Goal: Navigation & Orientation: Understand site structure

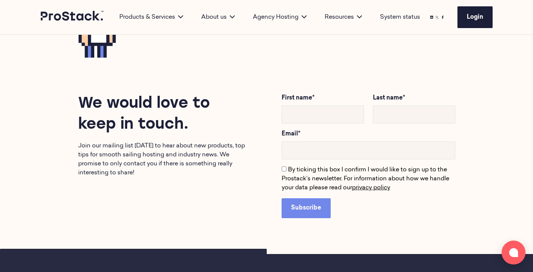
scroll to position [1174, 0]
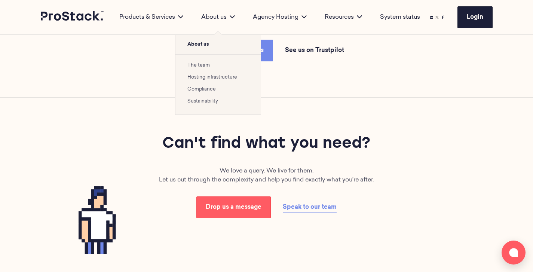
click at [205, 68] on li "The team" at bounding box center [217, 65] width 61 height 9
click at [209, 88] on link "Compliance" at bounding box center [201, 89] width 28 height 5
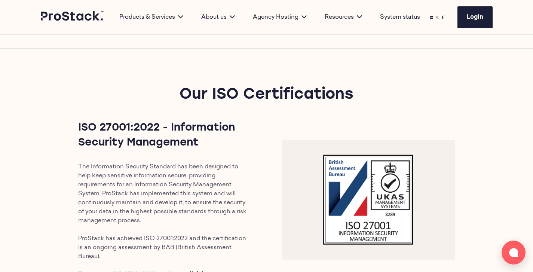
scroll to position [149, 0]
click at [69, 16] on icon at bounding box center [73, 16] width 64 height 10
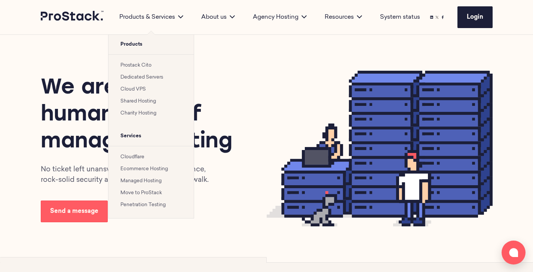
click at [141, 194] on link "Move to ProStack" at bounding box center [140, 192] width 41 height 5
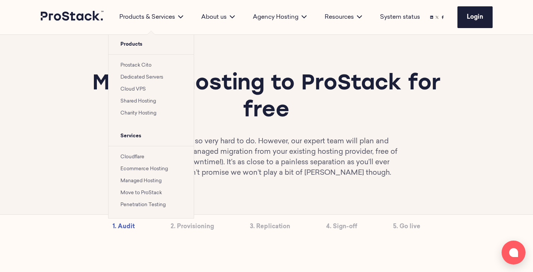
scroll to position [25, 0]
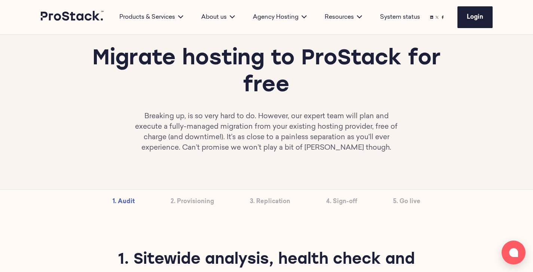
click at [286, 132] on p "Breaking up, is so very hard to do. However, our expert team will plan and exec…" at bounding box center [266, 132] width 271 height 42
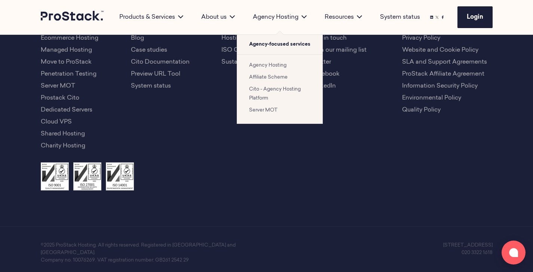
scroll to position [1665, 0]
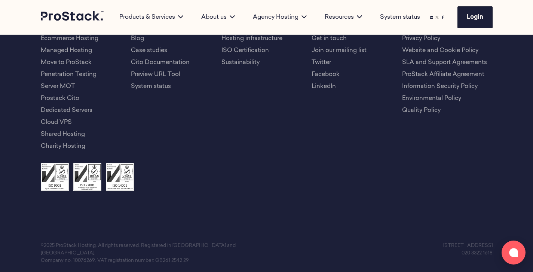
click at [73, 19] on icon at bounding box center [73, 16] width 64 height 10
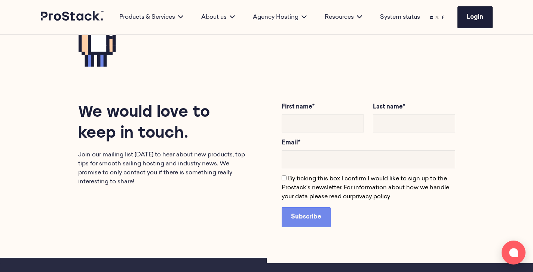
scroll to position [1362, 0]
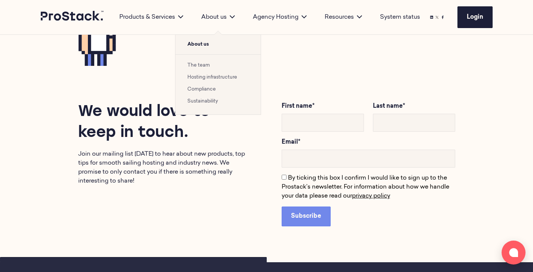
click at [198, 64] on link "The team" at bounding box center [198, 65] width 22 height 5
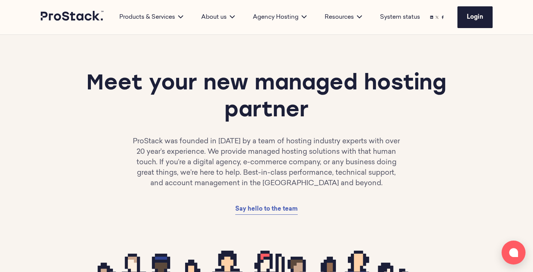
click at [240, 158] on p "ProStack was founded in [DATE] by a team of hosting industry experts with over …" at bounding box center [266, 162] width 271 height 52
click at [240, 159] on p "ProStack was founded in [DATE] by a team of hosting industry experts with over …" at bounding box center [266, 162] width 271 height 52
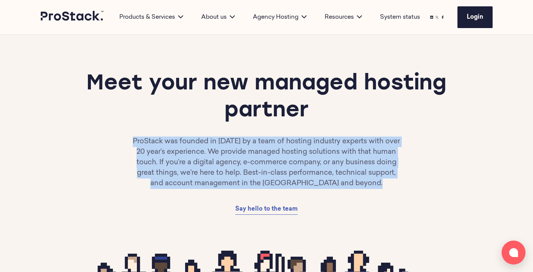
click at [240, 159] on p "ProStack was founded in [DATE] by a team of hosting industry experts with over …" at bounding box center [266, 162] width 271 height 52
click at [314, 152] on p "ProStack was founded in [DATE] by a team of hosting industry experts with over …" at bounding box center [266, 162] width 271 height 52
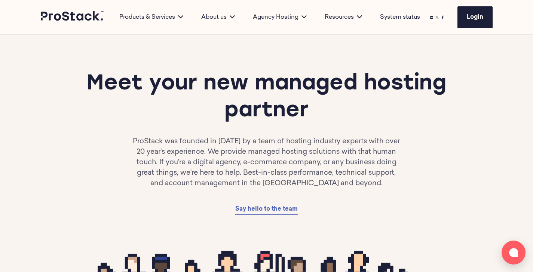
click at [314, 152] on p "ProStack was founded in [DATE] by a team of hosting industry experts with over …" at bounding box center [266, 162] width 271 height 52
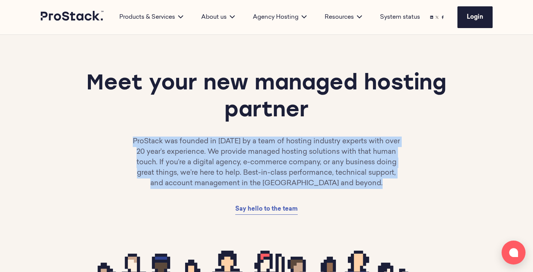
click at [314, 152] on p "ProStack was founded in [DATE] by a team of hosting industry experts with over …" at bounding box center [266, 162] width 271 height 52
click at [331, 184] on p "ProStack was founded in [DATE] by a team of hosting industry experts with over …" at bounding box center [266, 162] width 271 height 52
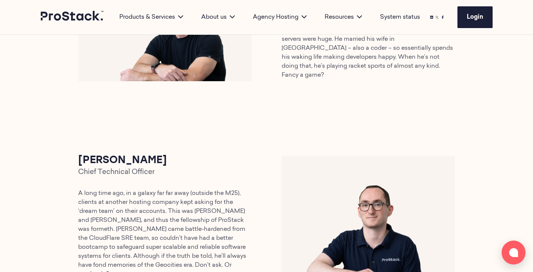
scroll to position [459, 0]
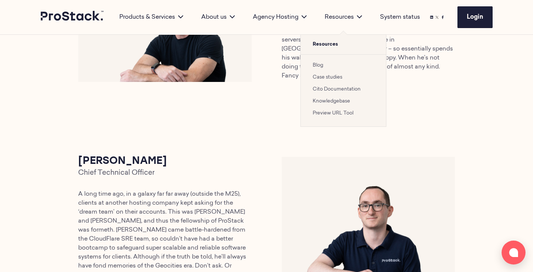
click at [338, 16] on div "Resources" at bounding box center [343, 17] width 55 height 9
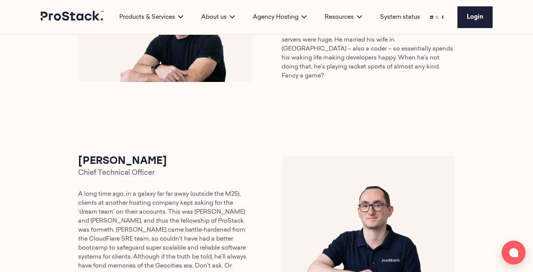
click at [396, 16] on link "System status" at bounding box center [400, 17] width 40 height 9
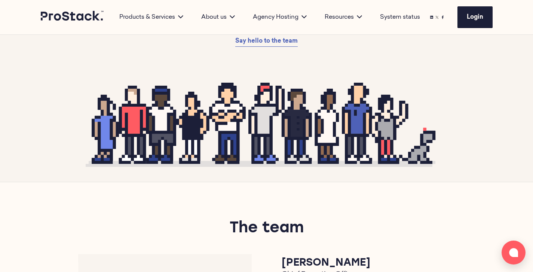
scroll to position [165, 0]
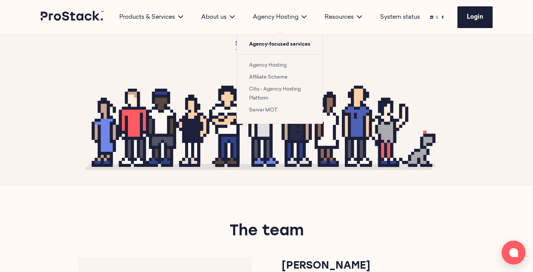
click at [266, 97] on link "Cito - Agency Hosting Platform" at bounding box center [275, 94] width 52 height 14
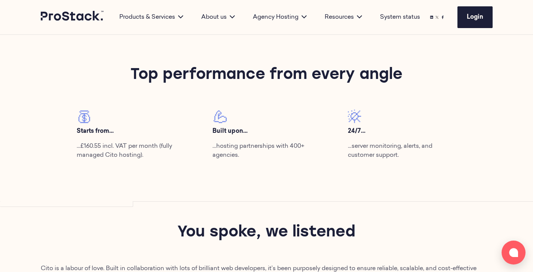
scroll to position [330, 0]
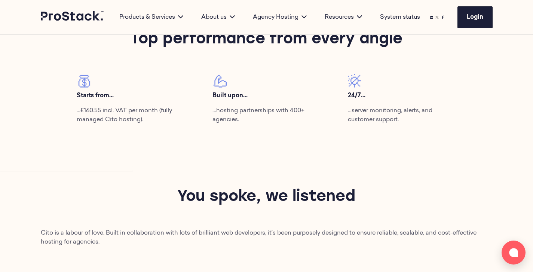
click at [373, 1] on div "System status" at bounding box center [400, 17] width 58 height 34
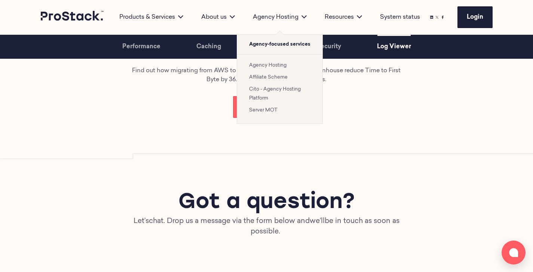
scroll to position [2394, 0]
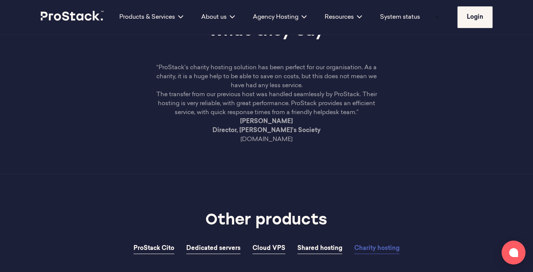
scroll to position [1357, 0]
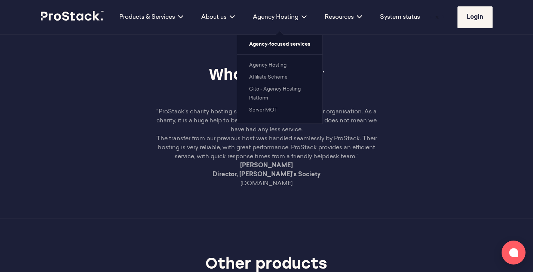
click at [284, 90] on link "Cito - Agency Hosting Platform" at bounding box center [275, 94] width 52 height 14
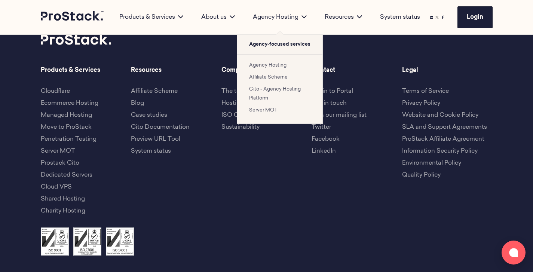
scroll to position [3224, 0]
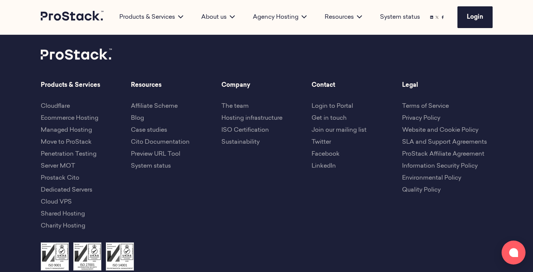
click at [82, 21] on link at bounding box center [73, 17] width 64 height 13
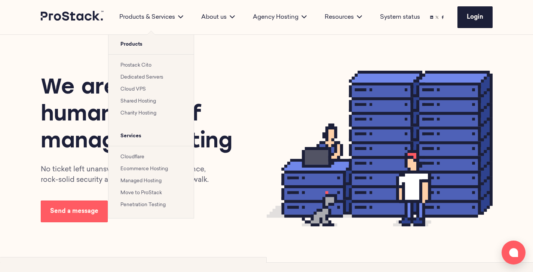
click at [137, 68] on li "Prostack Cito" at bounding box center [150, 65] width 61 height 9
click at [144, 64] on link "Prostack Cito" at bounding box center [135, 65] width 31 height 5
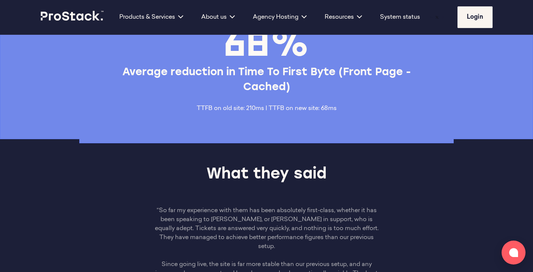
scroll to position [2049, 0]
